Goal: Transaction & Acquisition: Purchase product/service

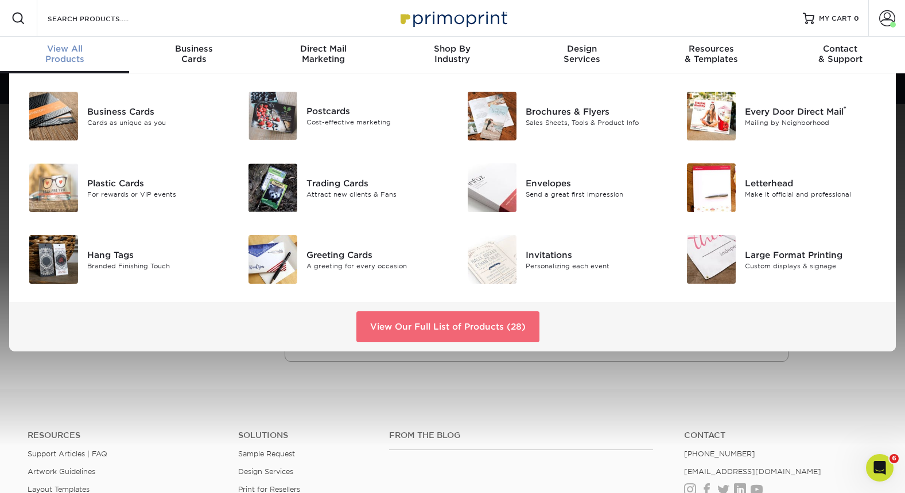
click at [474, 331] on link "View Our Full List of Products (28)" at bounding box center [447, 326] width 183 height 31
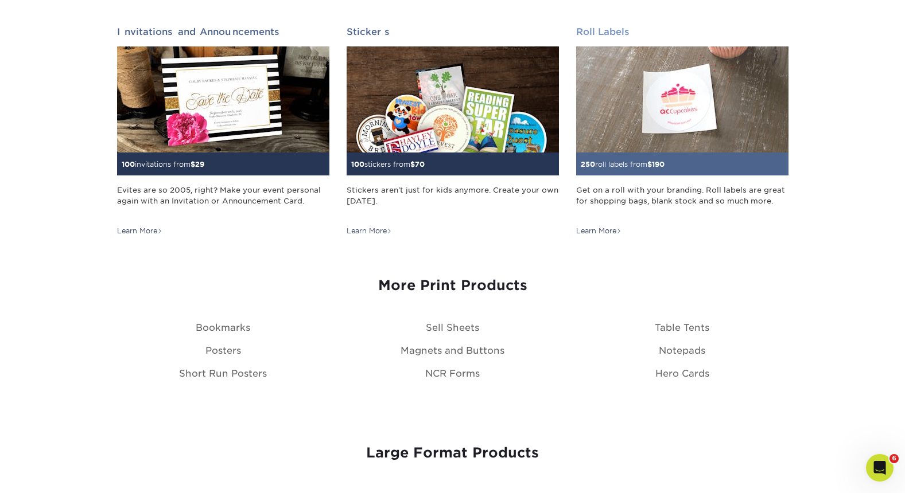
scroll to position [1161, 0]
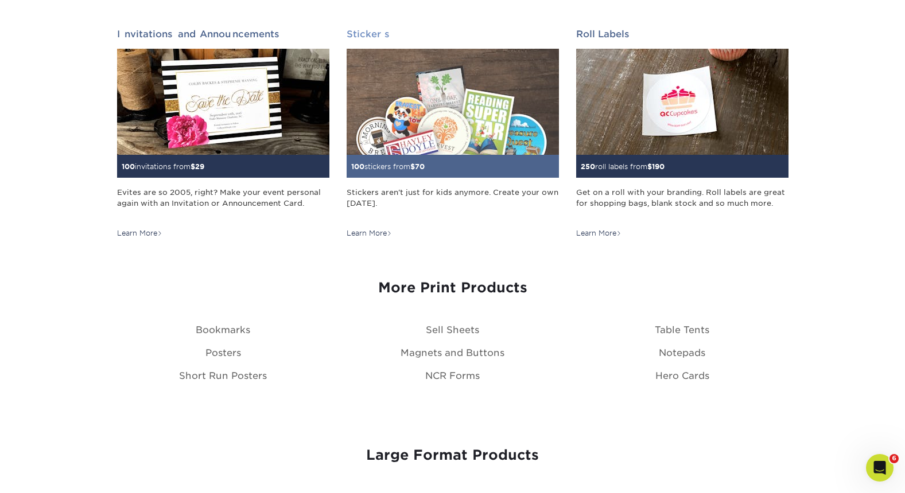
click at [482, 117] on img at bounding box center [452, 102] width 212 height 106
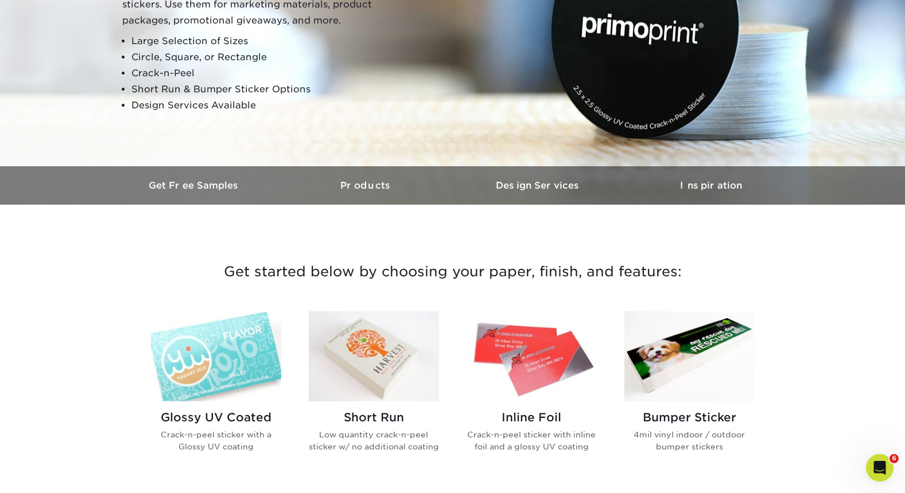
scroll to position [346, 0]
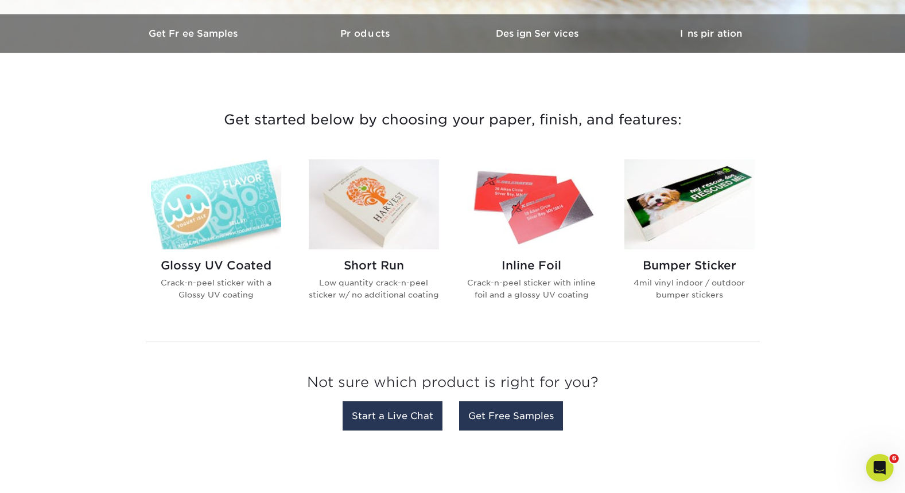
click at [242, 198] on img at bounding box center [216, 204] width 130 height 90
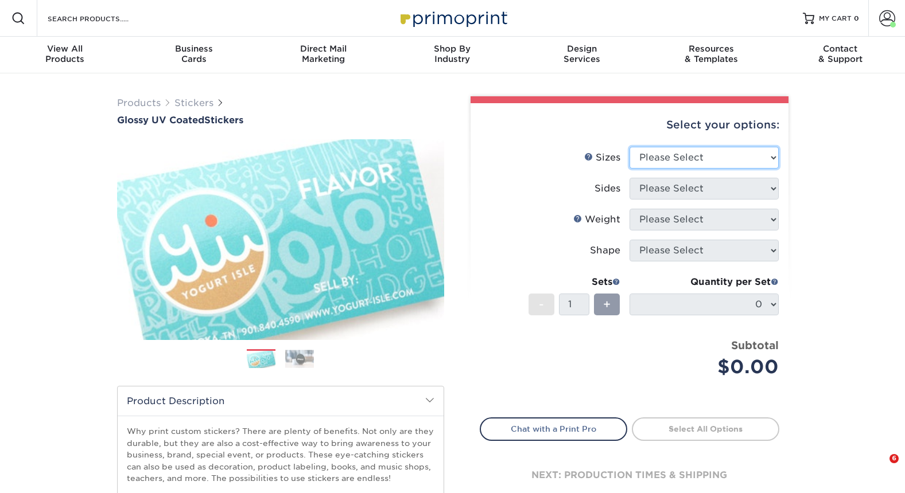
click at [664, 160] on select "Please Select 1.5" x 2.5" 2" x 2" 2" x 3" 2" x 3.5" 2" x 4" 2" x 8" 2.12" x 5.5…" at bounding box center [703, 158] width 149 height 22
select select "5.00x7.00"
click at [629, 147] on select "Please Select 1.5" x 2.5" 2" x 2" 2" x 3" 2" x 3.5" 2" x 4" 2" x 8" 2.12" x 5.5…" at bounding box center [703, 158] width 149 height 22
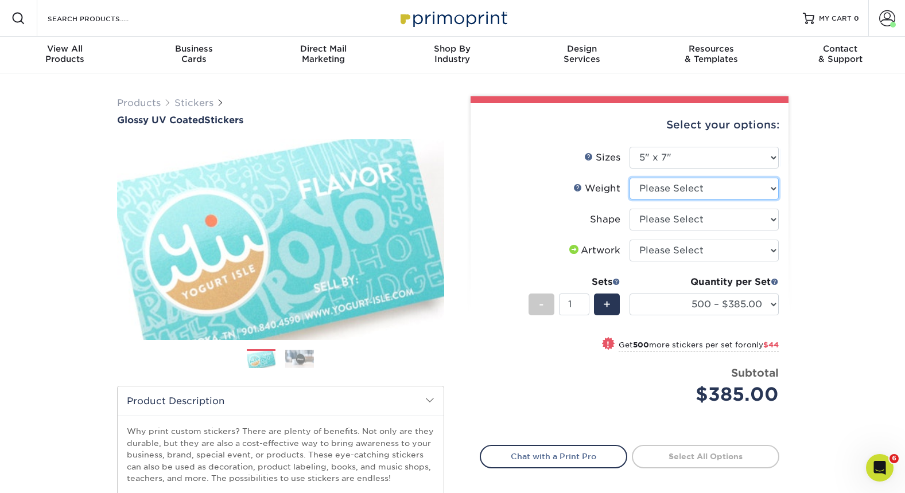
click at [682, 182] on select "Please Select Crack and Peel" at bounding box center [703, 189] width 149 height 22
select select "Crack and Peel"
click at [629, 178] on select "Please Select Crack and Peel" at bounding box center [703, 189] width 149 height 22
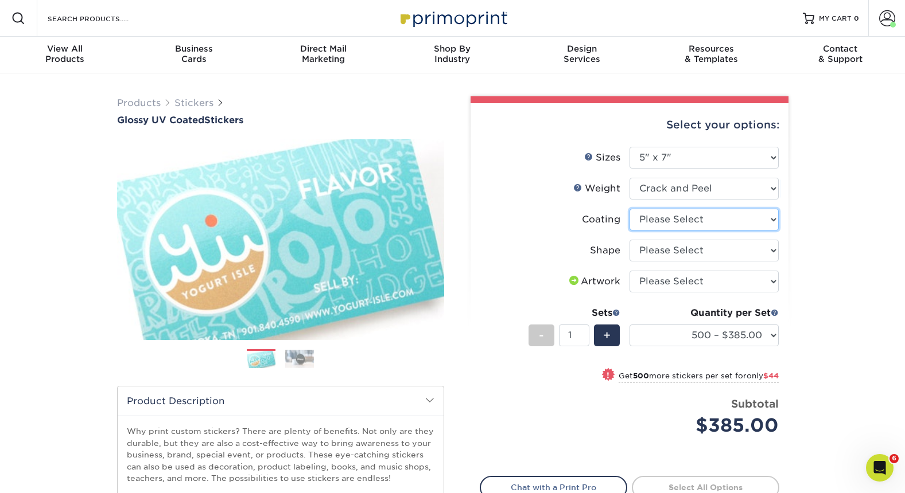
click at [683, 217] on select at bounding box center [703, 220] width 149 height 22
select select "1e8116af-acfc-44b1-83dc-8181aa338834"
click at [629, 209] on select at bounding box center [703, 220] width 149 height 22
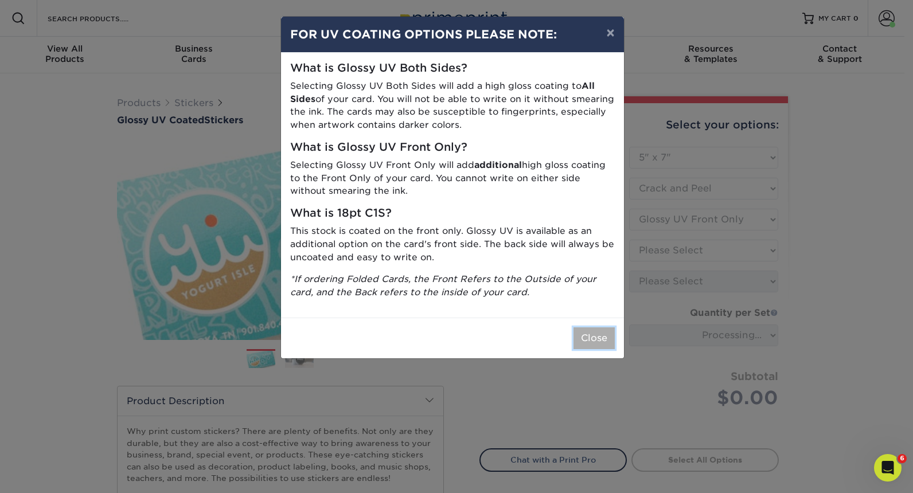
click at [598, 338] on button "Close" at bounding box center [594, 339] width 41 height 22
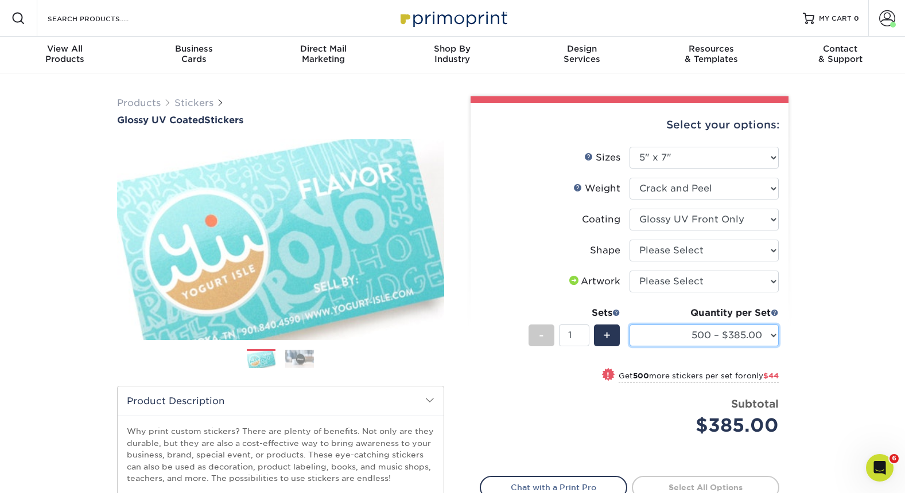
click at [709, 337] on select "500 – $385.00 1000 – $429.00 2500 – $527.00 5000 – $696.00 10000 – $1238.00 150…" at bounding box center [703, 336] width 149 height 22
